Goal: Transaction & Acquisition: Purchase product/service

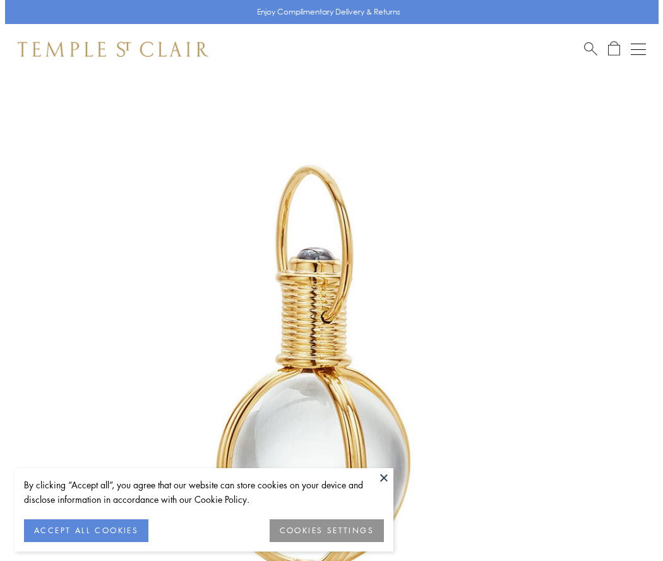
scroll to position [320, 0]
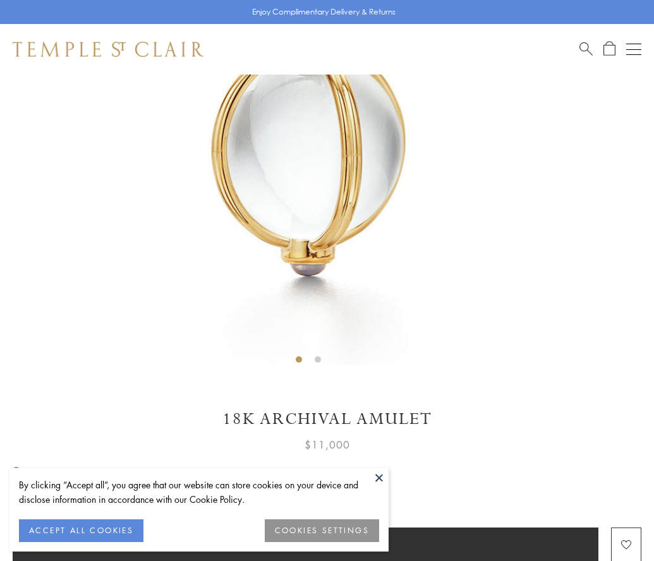
click at [305, 543] on span "Add to bag" at bounding box center [305, 545] width 66 height 14
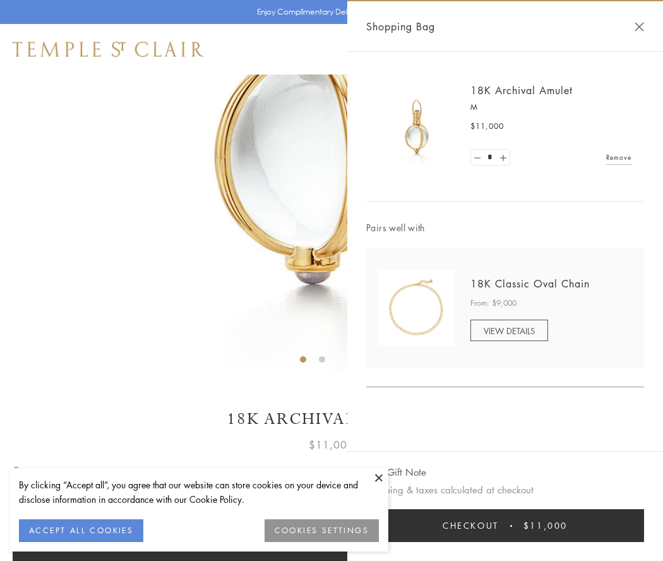
click at [505, 526] on button "Checkout $11,000" at bounding box center [505, 525] width 278 height 33
